Goal: Information Seeking & Learning: Learn about a topic

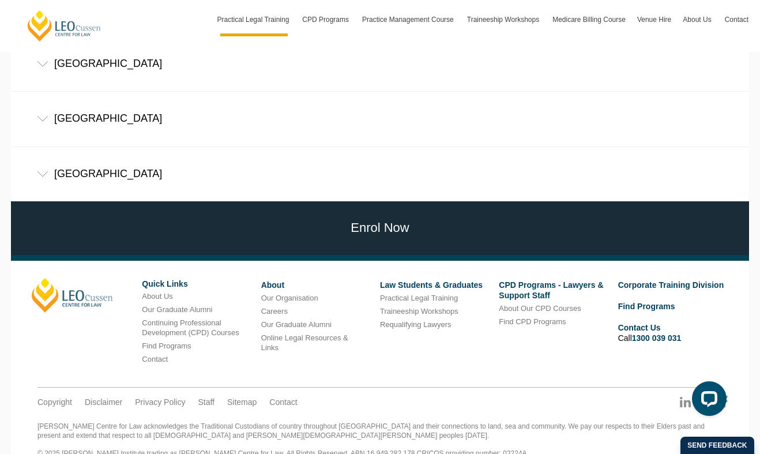
scroll to position [921, 0]
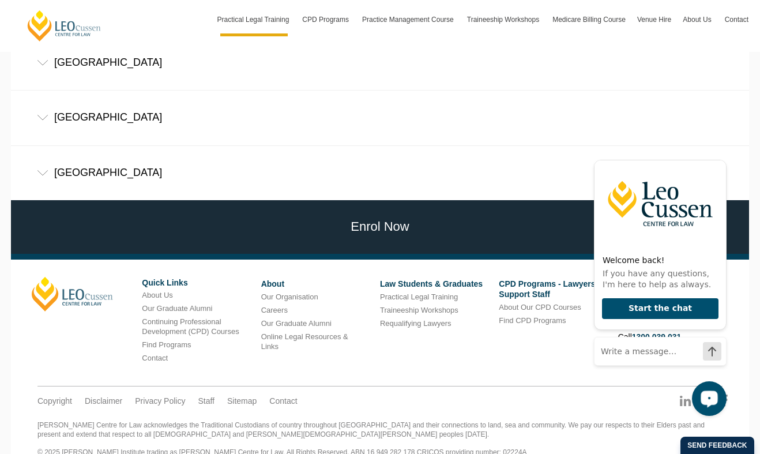
click at [711, 408] on icon "Open LiveChat chat widget" at bounding box center [709, 398] width 20 height 20
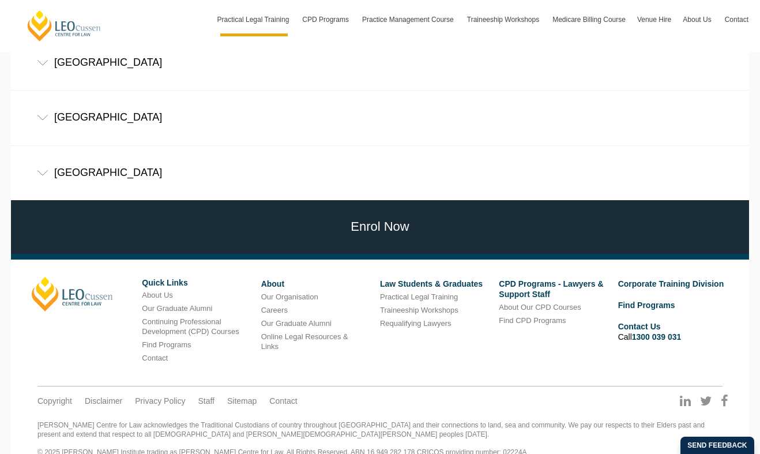
click at [561, 146] on div "Queensland" at bounding box center [380, 173] width 738 height 54
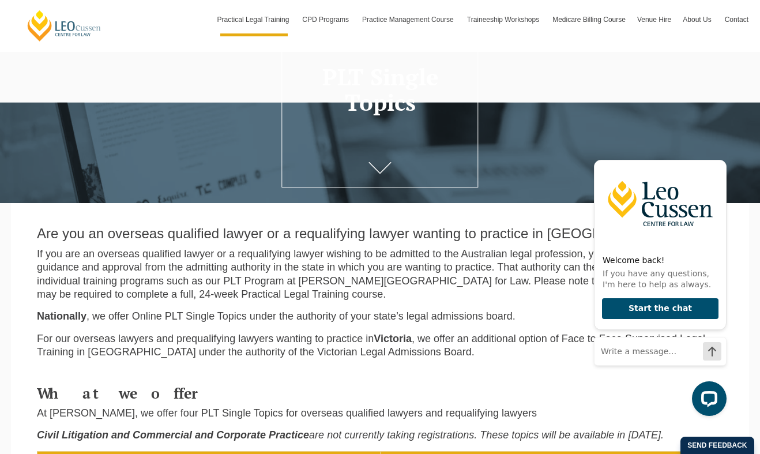
scroll to position [0, 0]
